Goal: Task Accomplishment & Management: Complete application form

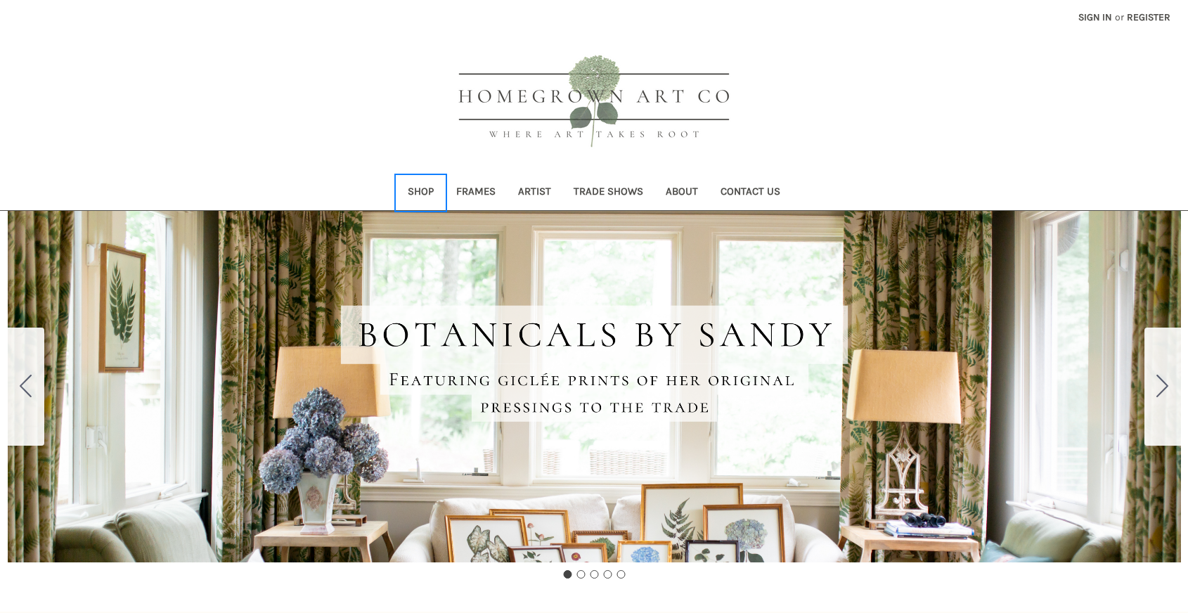
click at [419, 187] on link "Shop" at bounding box center [420, 193] width 48 height 34
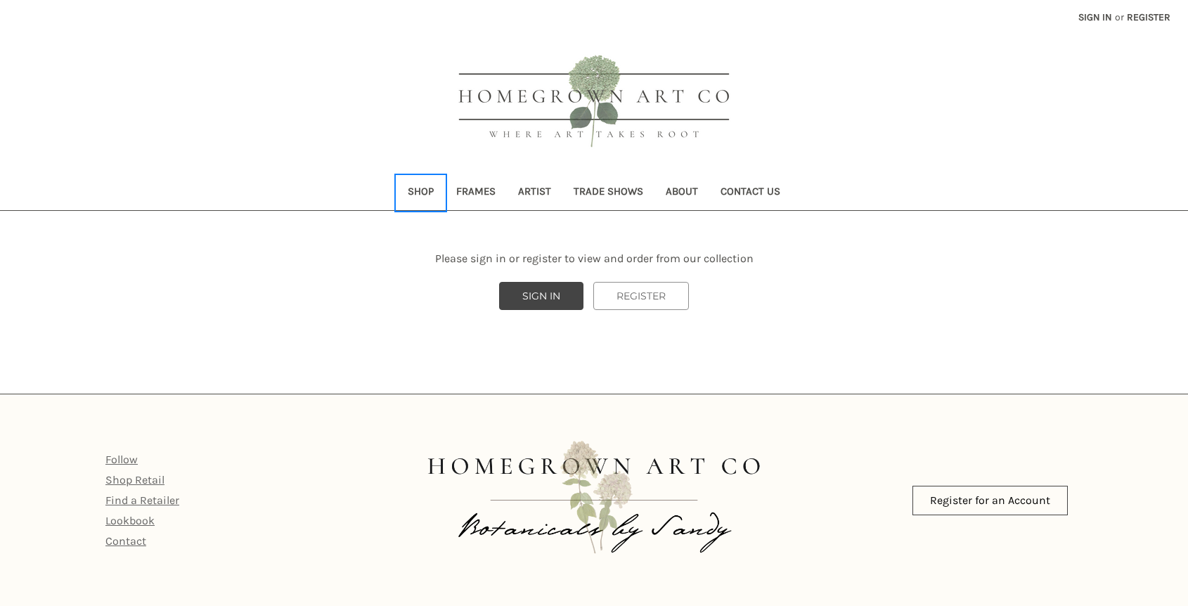
click at [422, 195] on link "Shop" at bounding box center [420, 193] width 48 height 34
click at [124, 459] on link "Follow" at bounding box center [121, 459] width 32 height 13
click at [418, 190] on link "Shop" at bounding box center [420, 193] width 48 height 34
click at [996, 500] on link "Register for an Account" at bounding box center [989, 501] width 155 height 30
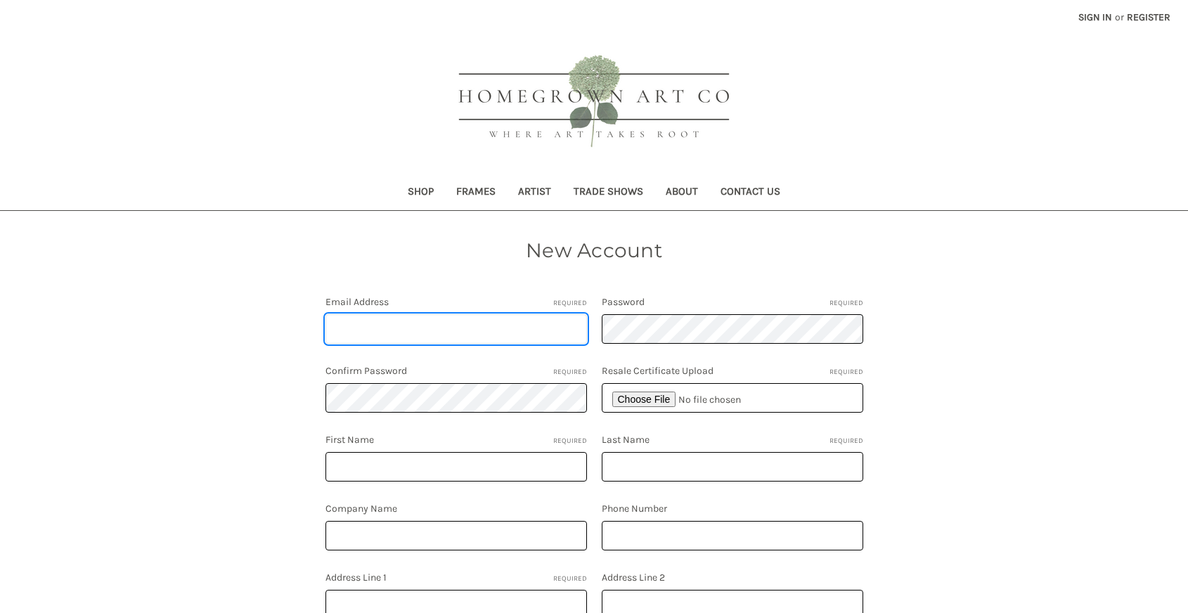
click at [523, 322] on input "Email Address Required" at bounding box center [455, 329] width 261 height 30
type input "[EMAIL_ADDRESS][DOMAIN_NAME]"
type input "[GEOGRAPHIC_DATA]"
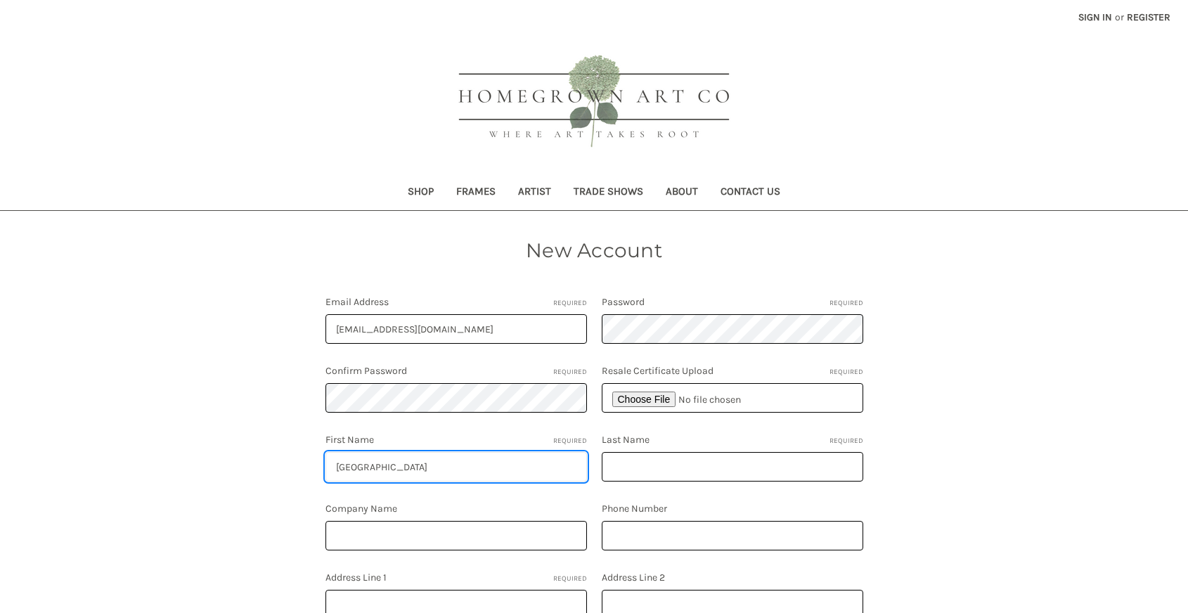
type input "Wachhorst"
type input "W DESIGN INTERIORS"
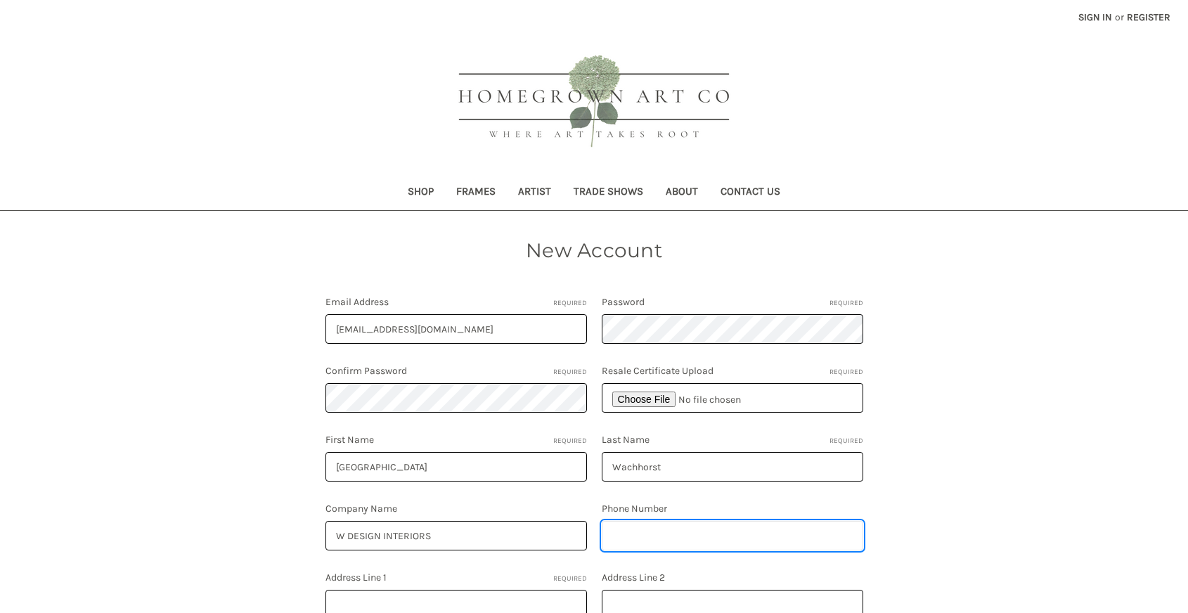
type input "4156093201"
type input "[STREET_ADDRESS][GEOGRAPHIC_DATA][STREET_ADDRESS]"
type input "[GEOGRAPHIC_DATA]"
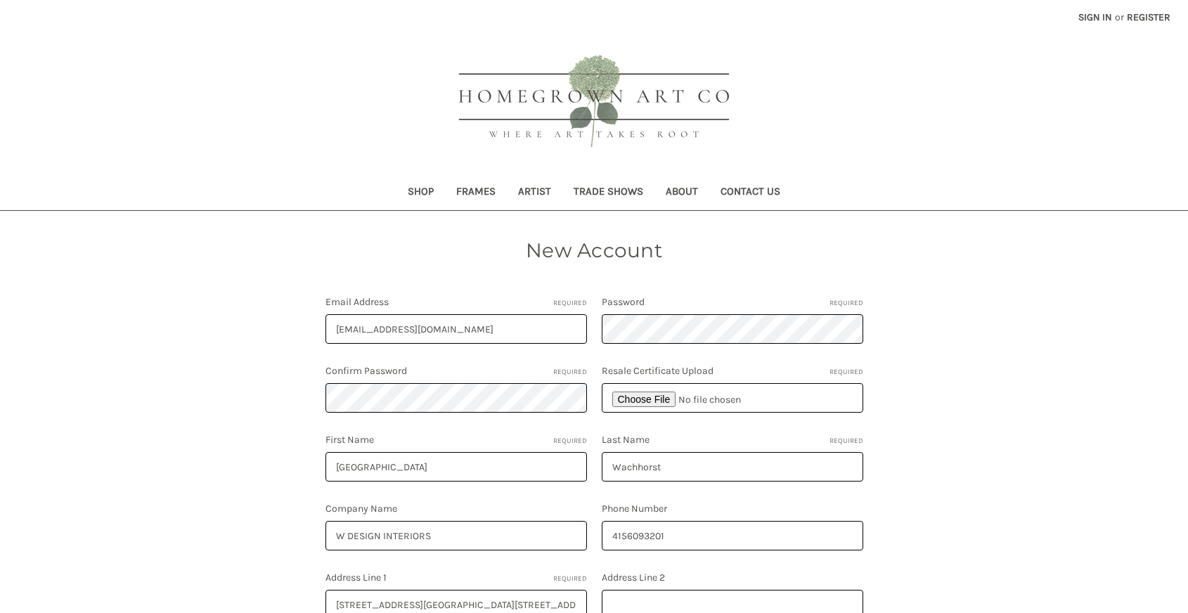
select select "**********"
type input "CA"
type input "94025"
select select "**********"
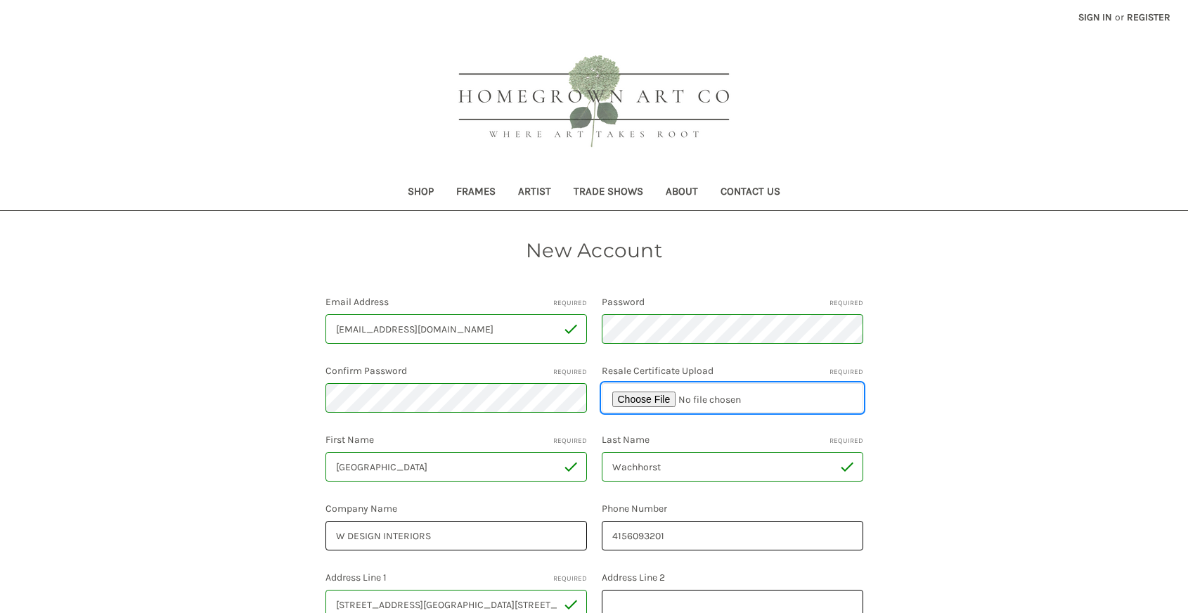
click at [653, 398] on input "file" at bounding box center [731, 398] width 261 height 30
type input "C:\fakepath\WDI Resale Certificate (1).pdf"
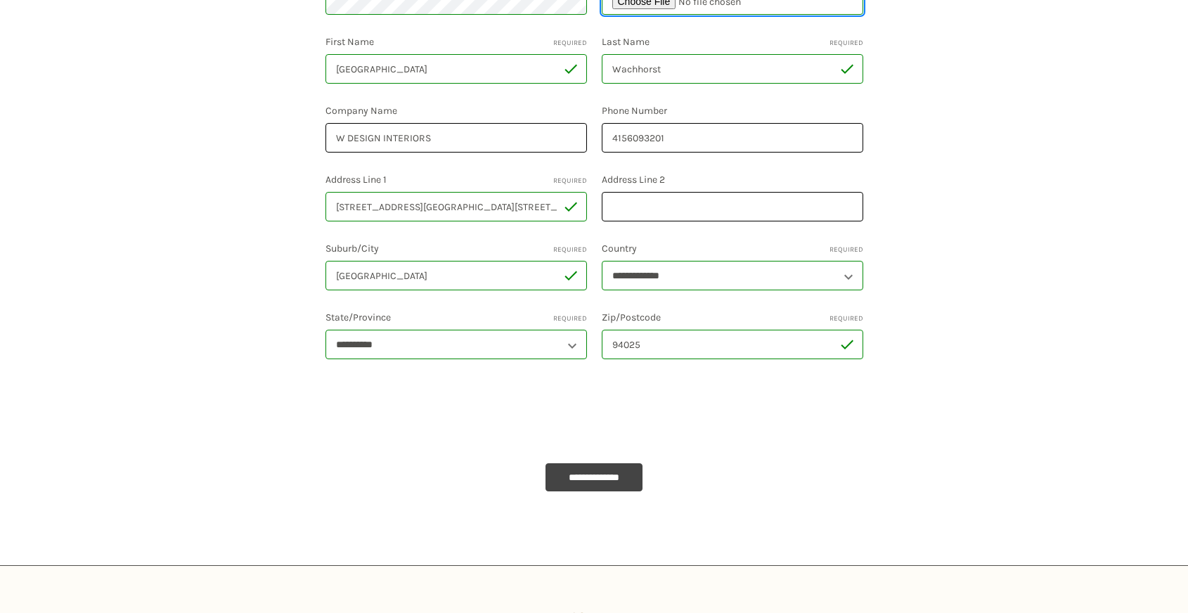
scroll to position [401, 0]
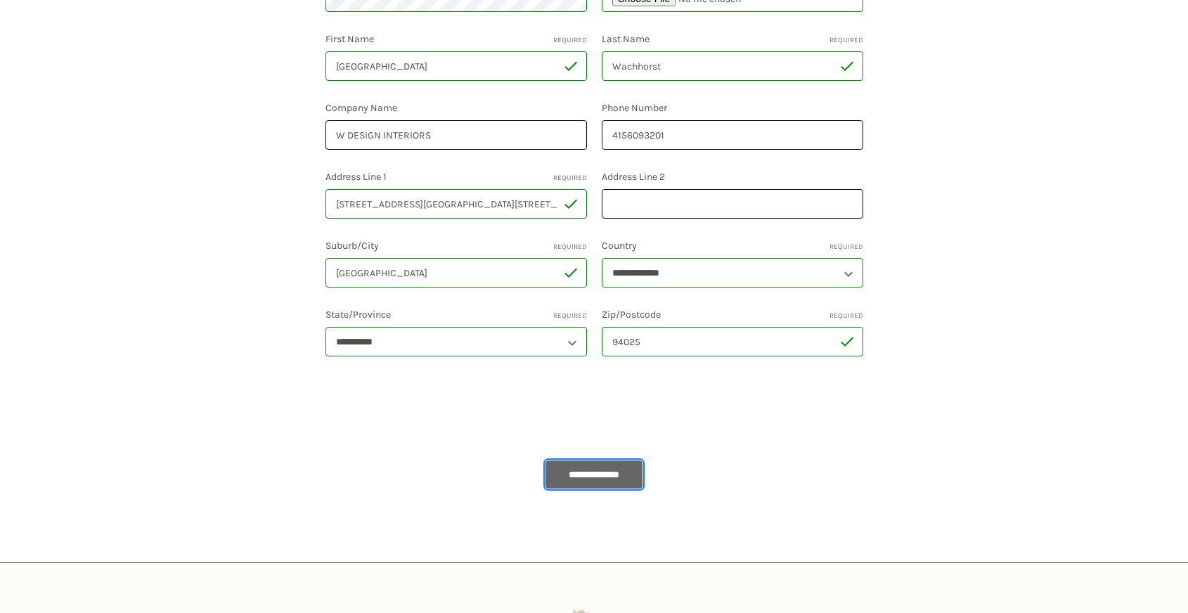
click at [590, 471] on input "**********" at bounding box center [593, 474] width 97 height 28
